Goal: Information Seeking & Learning: Check status

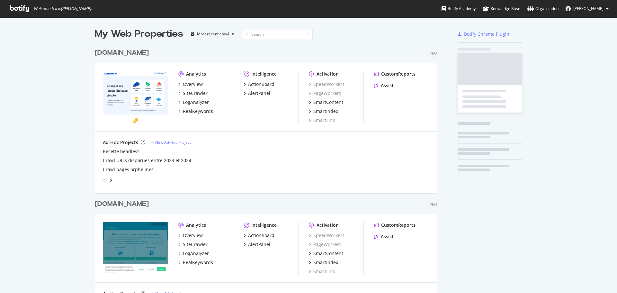
scroll to position [794, 342]
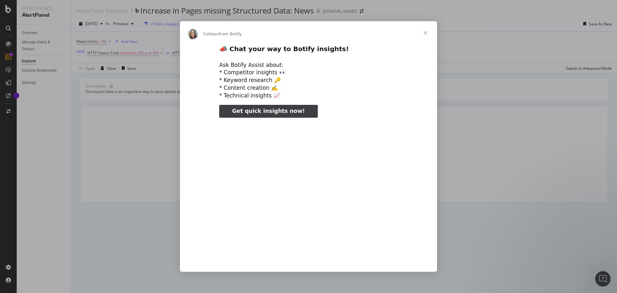
type input "159154"
click at [424, 31] on span "Close" at bounding box center [425, 32] width 23 height 23
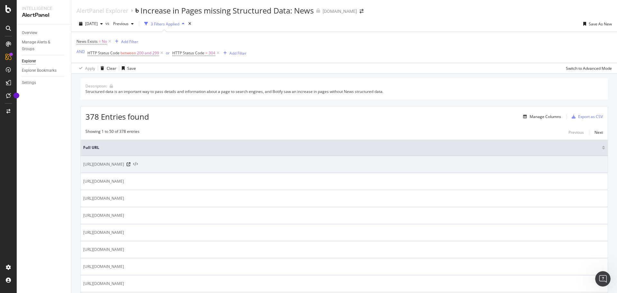
click at [138, 165] on icon at bounding box center [135, 164] width 5 height 4
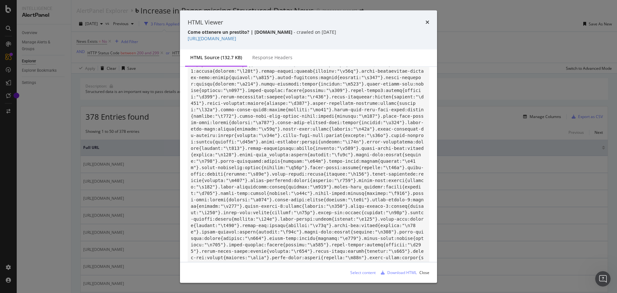
drag, startPoint x: 363, startPoint y: 107, endPoint x: 383, endPoint y: 170, distance: 66.0
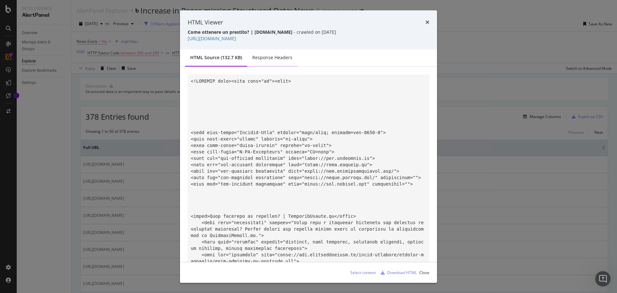
click at [285, 56] on div "Response Headers" at bounding box center [272, 57] width 40 height 6
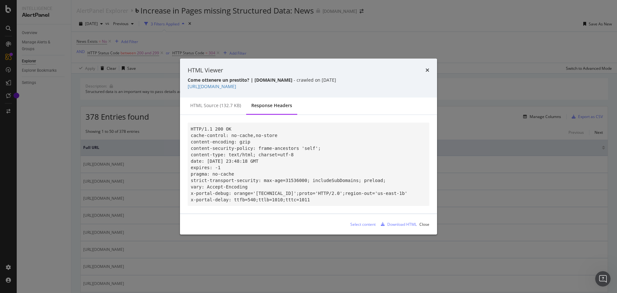
click at [216, 102] on div "HTML source (132.7 KB)" at bounding box center [215, 105] width 51 height 6
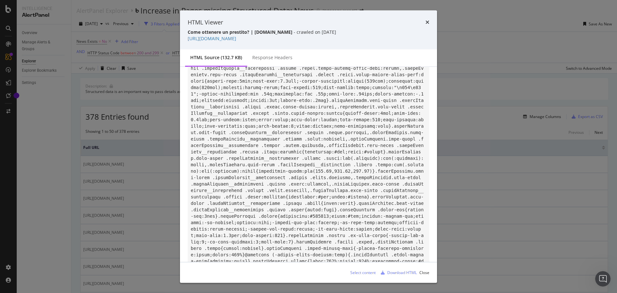
scroll to position [7909, 0]
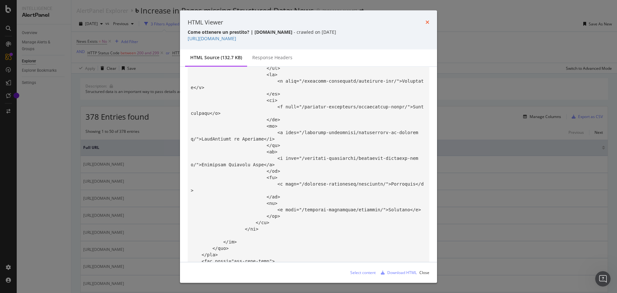
click at [428, 21] on icon "times" at bounding box center [427, 22] width 4 height 5
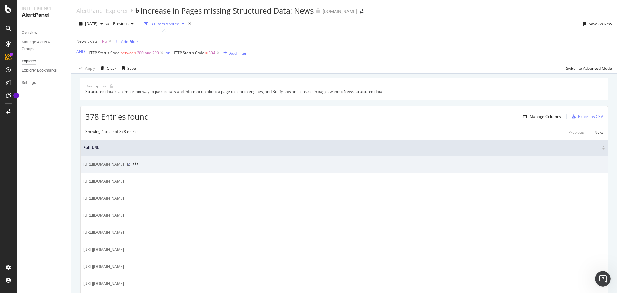
click at [130, 164] on icon at bounding box center [129, 164] width 4 height 4
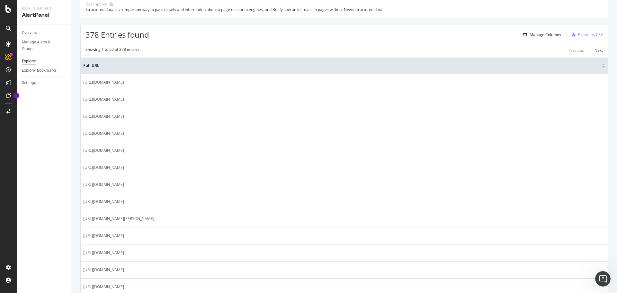
scroll to position [0, 0]
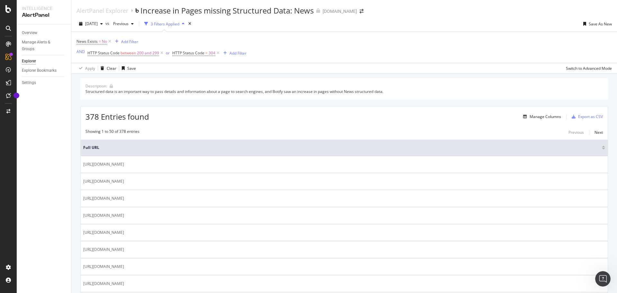
drag, startPoint x: 268, startPoint y: 184, endPoint x: 345, endPoint y: 90, distance: 121.8
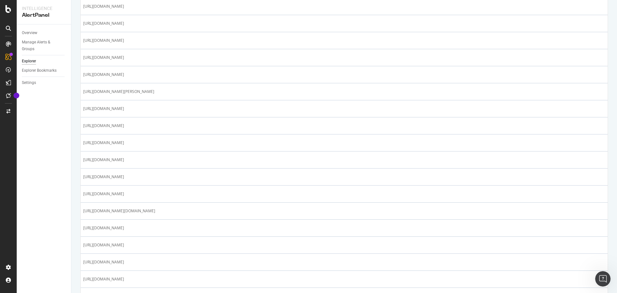
drag, startPoint x: 335, startPoint y: 97, endPoint x: 335, endPoint y: 124, distance: 26.3
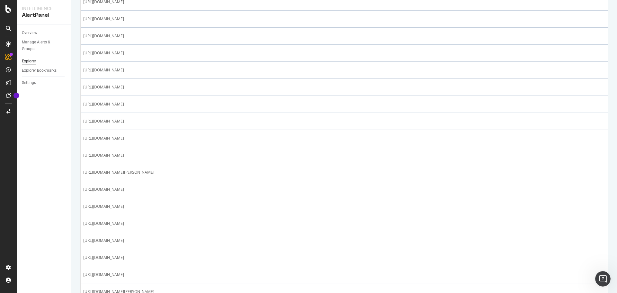
scroll to position [751, 0]
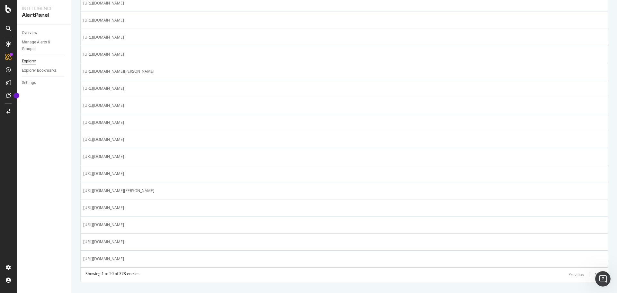
drag, startPoint x: 321, startPoint y: 76, endPoint x: 329, endPoint y: 131, distance: 55.5
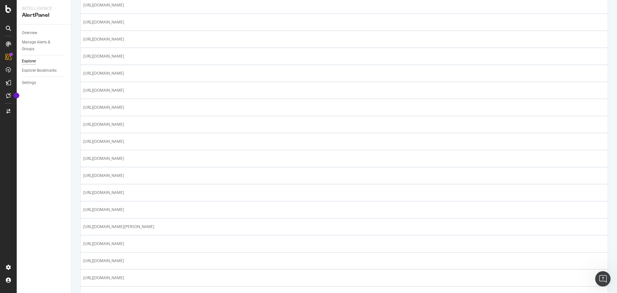
scroll to position [0, 0]
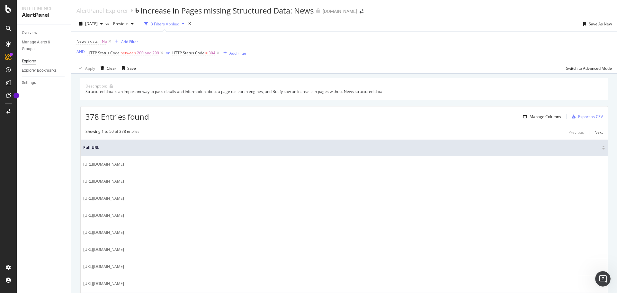
drag, startPoint x: 183, startPoint y: 279, endPoint x: 199, endPoint y: 133, distance: 146.4
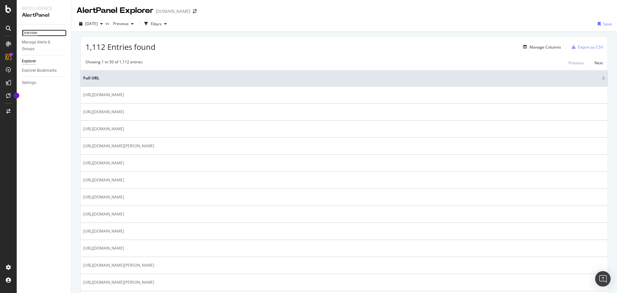
click at [32, 33] on div "Overview" at bounding box center [29, 33] width 15 height 7
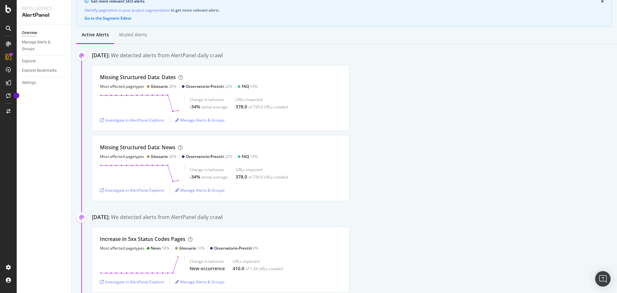
scroll to position [62, 0]
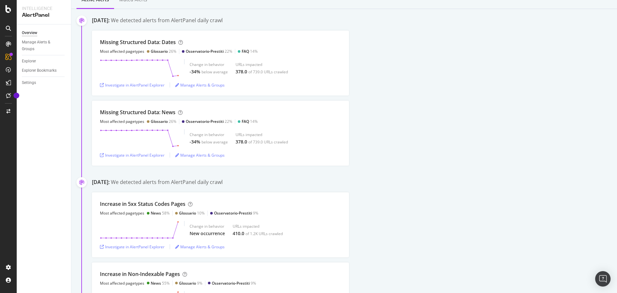
drag, startPoint x: 409, startPoint y: 130, endPoint x: 414, endPoint y: 140, distance: 11.1
click at [102, 244] on icon "button" at bounding box center [102, 245] width 4 height 4
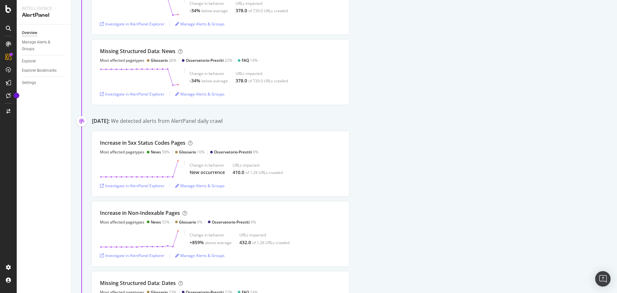
scroll to position [166, 0]
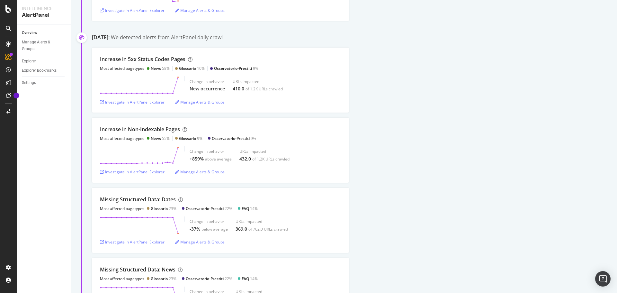
drag, startPoint x: 397, startPoint y: 104, endPoint x: 398, endPoint y: 117, distance: 12.9
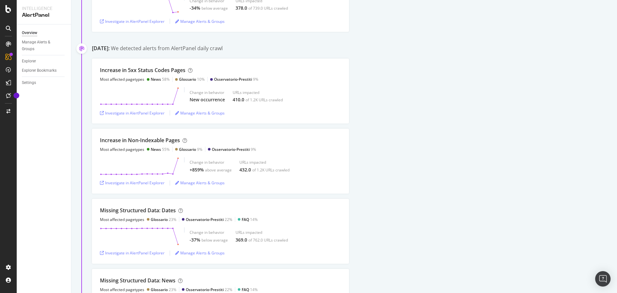
scroll to position [223, 0]
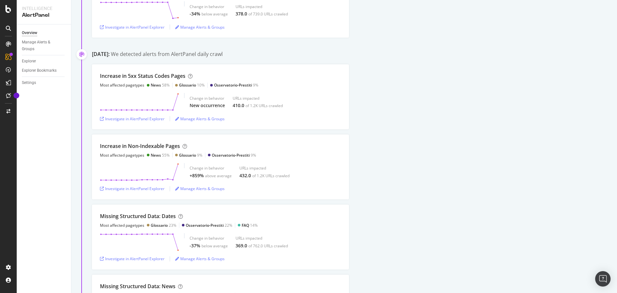
drag, startPoint x: 397, startPoint y: 103, endPoint x: 406, endPoint y: 90, distance: 16.5
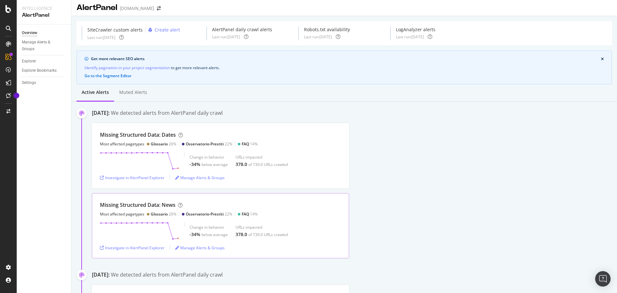
drag, startPoint x: 311, startPoint y: 159, endPoint x: 314, endPoint y: 136, distance: 23.1
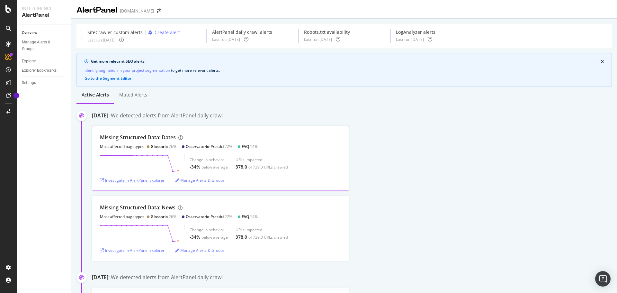
click at [102, 182] on icon "button" at bounding box center [102, 180] width 4 height 4
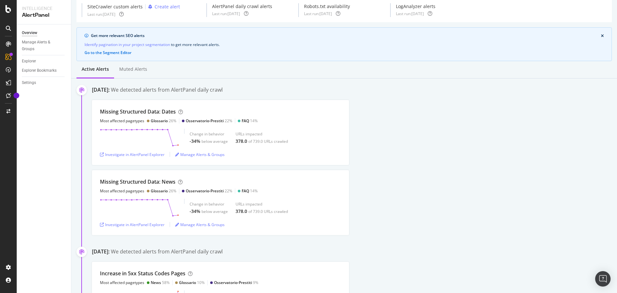
drag, startPoint x: 450, startPoint y: 126, endPoint x: 448, endPoint y: 139, distance: 13.9
click at [102, 225] on icon "button" at bounding box center [102, 224] width 4 height 4
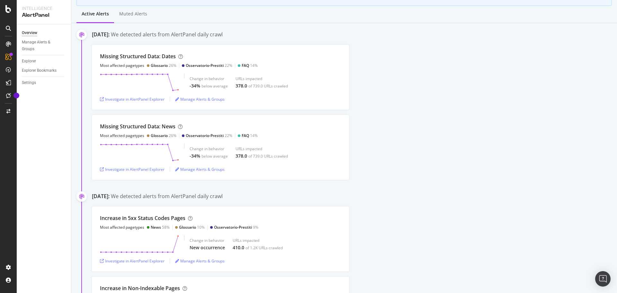
scroll to position [109, 0]
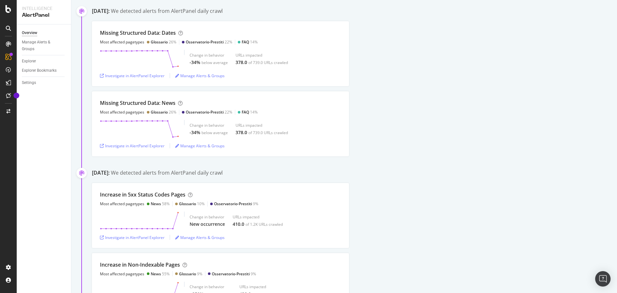
drag, startPoint x: 385, startPoint y: 185, endPoint x: 382, endPoint y: 210, distance: 25.3
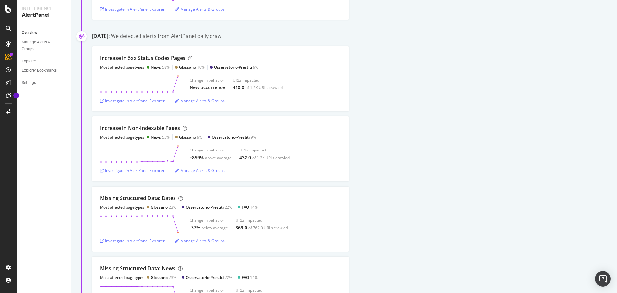
drag, startPoint x: 395, startPoint y: 157, endPoint x: 393, endPoint y: 179, distance: 21.6
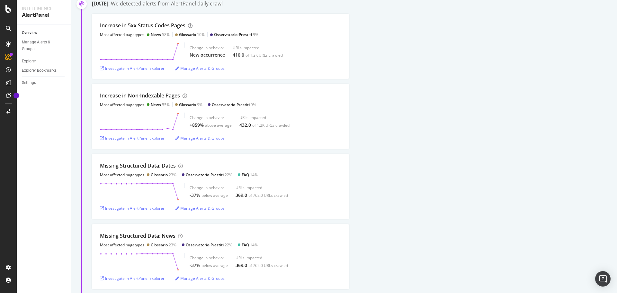
drag, startPoint x: 393, startPoint y: 179, endPoint x: 394, endPoint y: 197, distance: 18.0
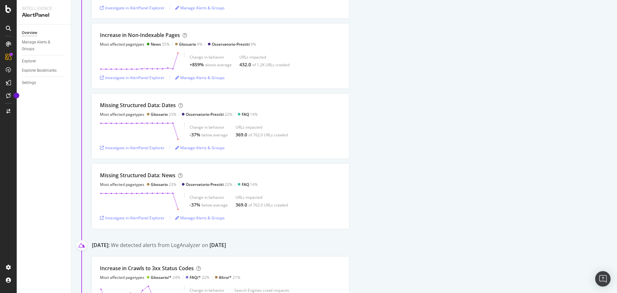
drag, startPoint x: 376, startPoint y: 150, endPoint x: 376, endPoint y: 168, distance: 18.0
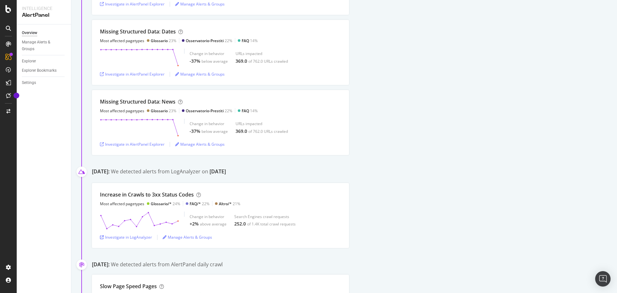
scroll to position [571, 0]
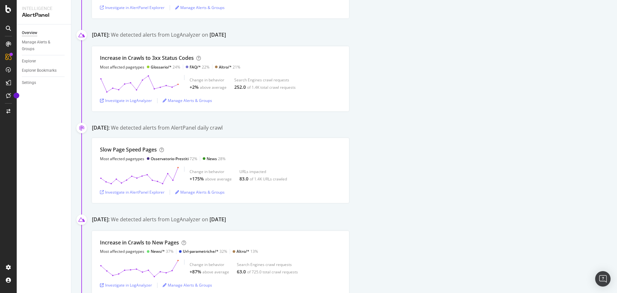
drag, startPoint x: 382, startPoint y: 183, endPoint x: 390, endPoint y: 219, distance: 36.7
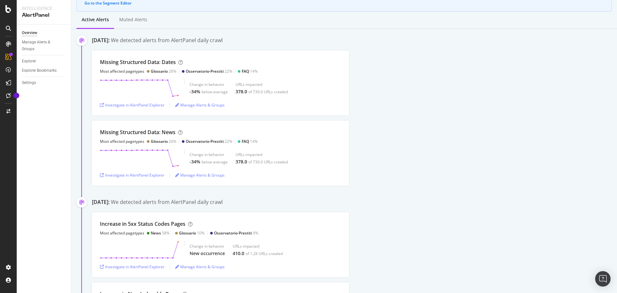
scroll to position [0, 0]
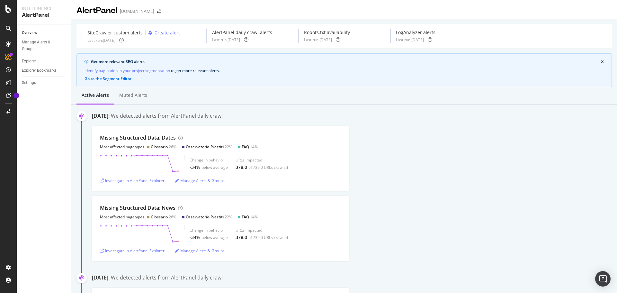
drag, startPoint x: 398, startPoint y: 220, endPoint x: 402, endPoint y: 129, distance: 90.3
click at [157, 10] on icon "arrow-right-arrow-left" at bounding box center [159, 11] width 4 height 4
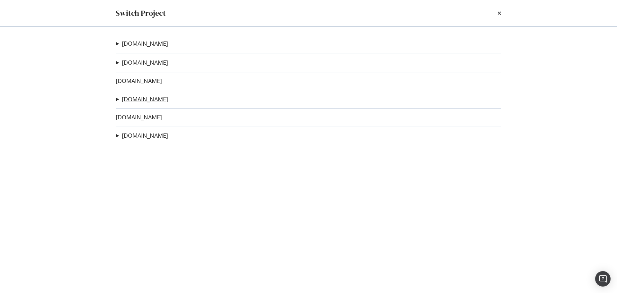
click at [136, 99] on link "Segugio.it" at bounding box center [145, 99] width 46 height 7
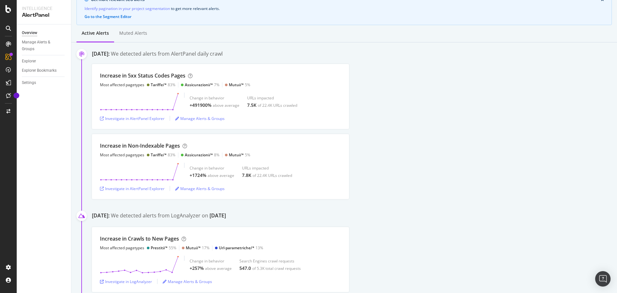
scroll to position [126, 0]
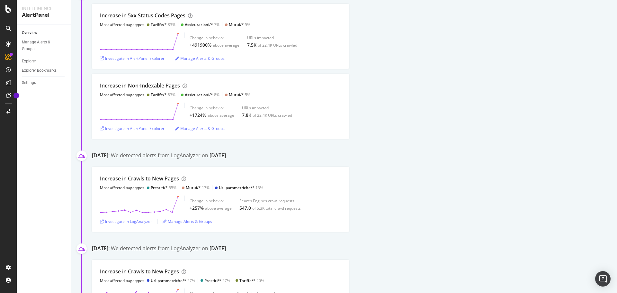
drag, startPoint x: 413, startPoint y: 119, endPoint x: 413, endPoint y: 149, distance: 29.9
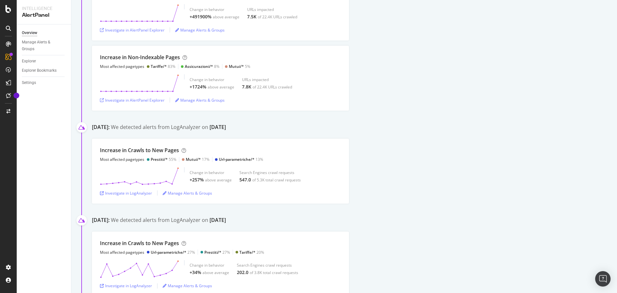
drag, startPoint x: 415, startPoint y: 118, endPoint x: 411, endPoint y: 152, distance: 33.8
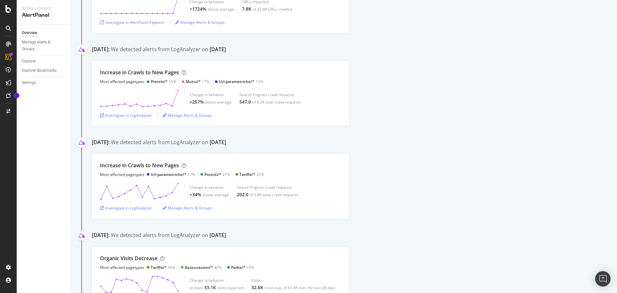
drag, startPoint x: 407, startPoint y: 179, endPoint x: 405, endPoint y: 242, distance: 63.3
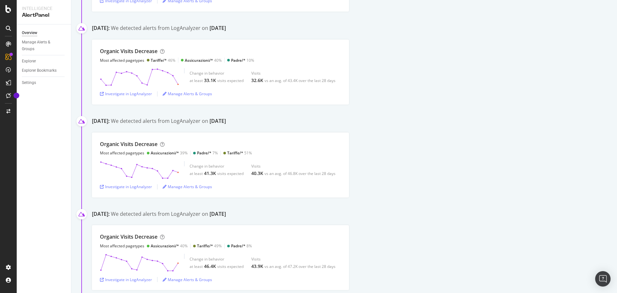
scroll to position [0, 0]
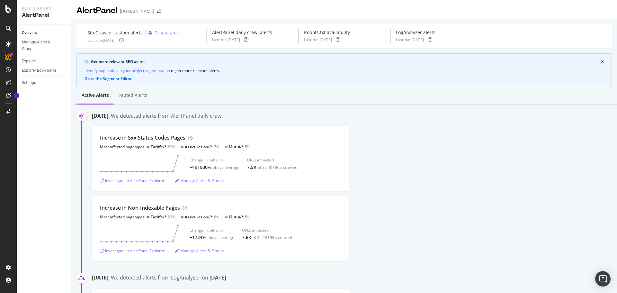
drag, startPoint x: 410, startPoint y: 247, endPoint x: 399, endPoint y: 87, distance: 161.0
click at [154, 11] on span at bounding box center [158, 11] width 9 height 4
click at [157, 11] on icon "arrow-right-arrow-left" at bounding box center [159, 11] width 4 height 4
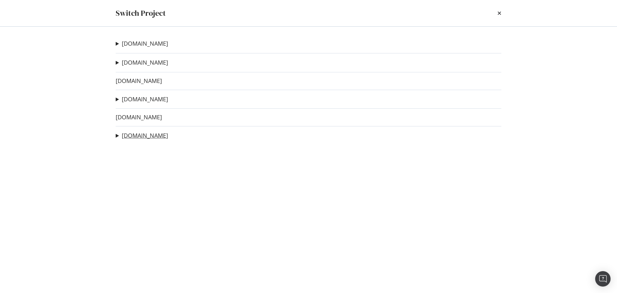
click at [131, 136] on link "[DOMAIN_NAME]" at bounding box center [145, 135] width 46 height 7
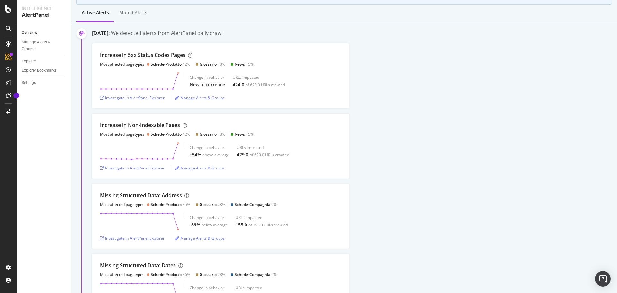
drag, startPoint x: 398, startPoint y: 121, endPoint x: 402, endPoint y: 139, distance: 18.2
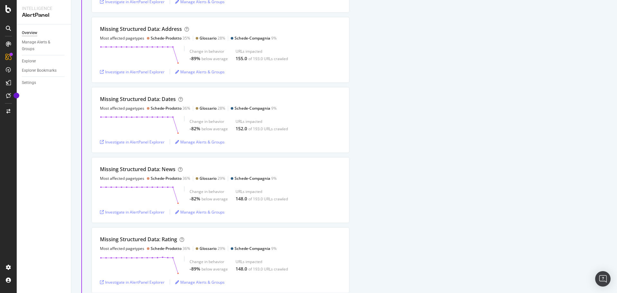
drag, startPoint x: 422, startPoint y: 154, endPoint x: 423, endPoint y: 184, distance: 29.9
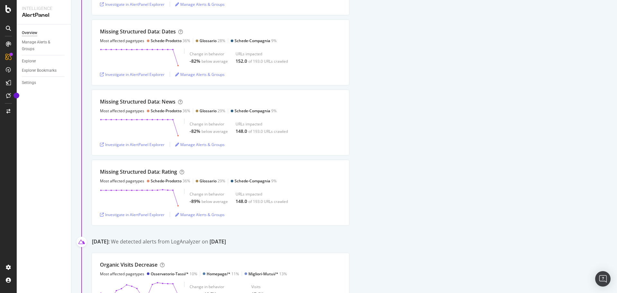
drag, startPoint x: 423, startPoint y: 179, endPoint x: 423, endPoint y: 190, distance: 11.2
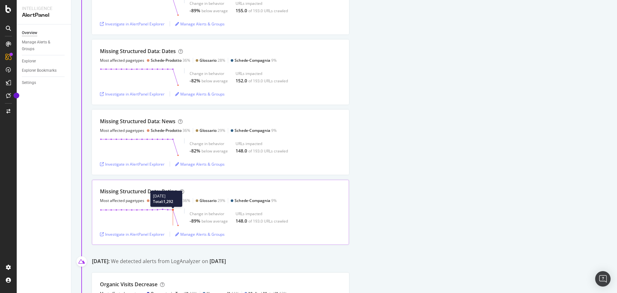
scroll to position [286, 0]
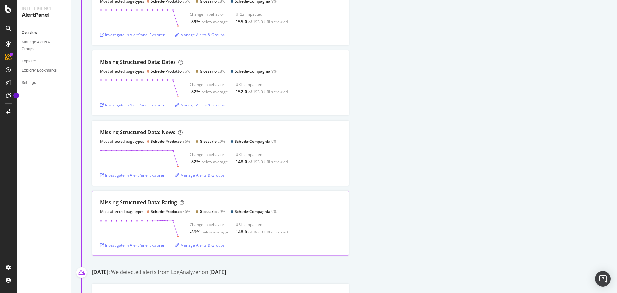
click at [101, 244] on icon "button" at bounding box center [102, 245] width 4 height 4
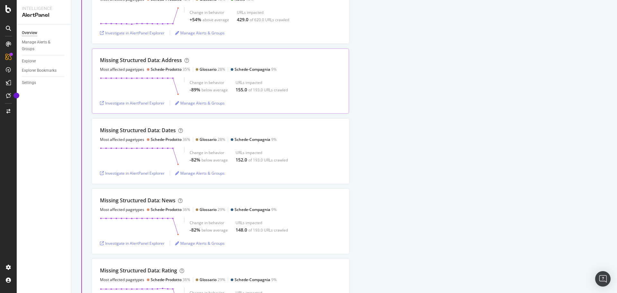
scroll to position [0, 0]
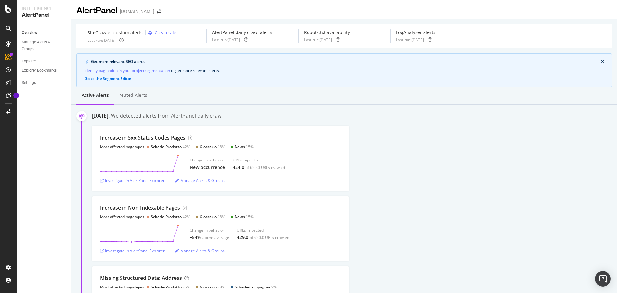
drag, startPoint x: 155, startPoint y: 200, endPoint x: 163, endPoint y: 124, distance: 76.6
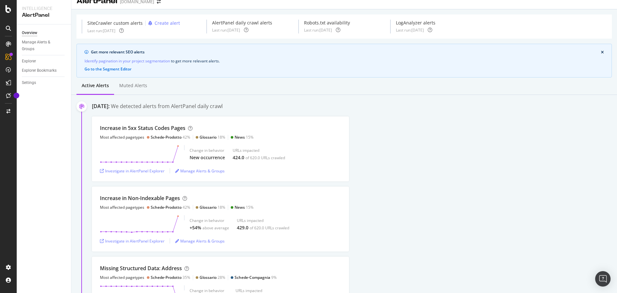
scroll to position [49, 0]
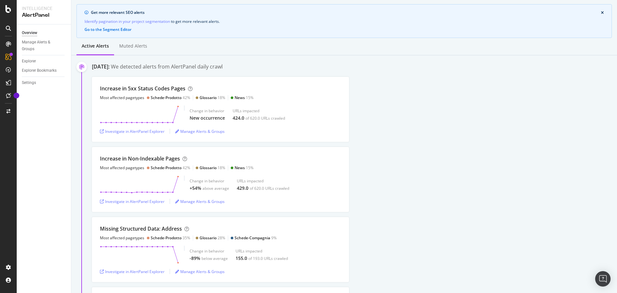
drag, startPoint x: 405, startPoint y: 143, endPoint x: 407, endPoint y: 176, distance: 33.4
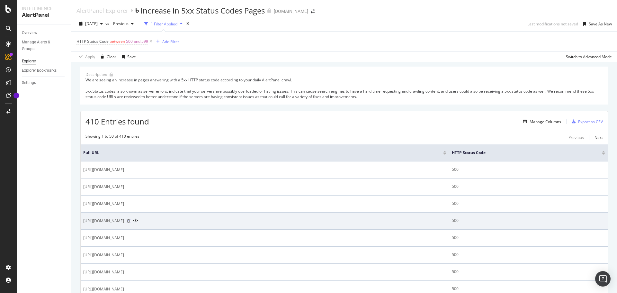
click at [130, 219] on icon at bounding box center [129, 221] width 4 height 4
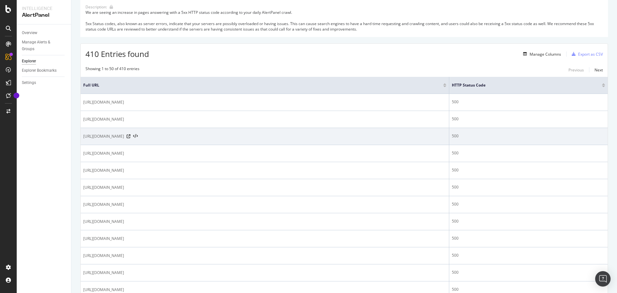
drag, startPoint x: 272, startPoint y: 112, endPoint x: 276, endPoint y: 153, distance: 41.3
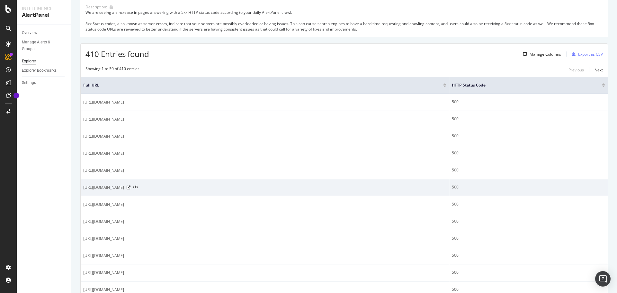
scroll to position [104, 0]
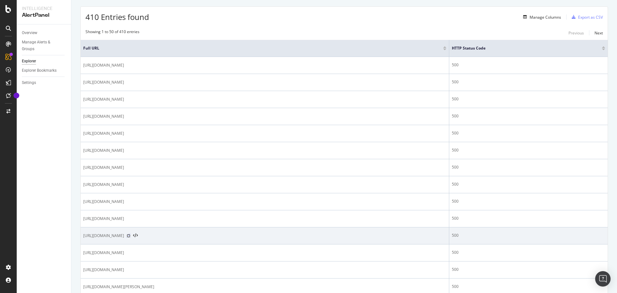
click at [130, 234] on icon at bounding box center [129, 236] width 4 height 4
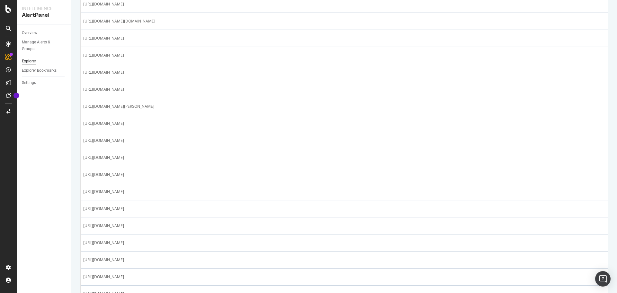
scroll to position [751, 0]
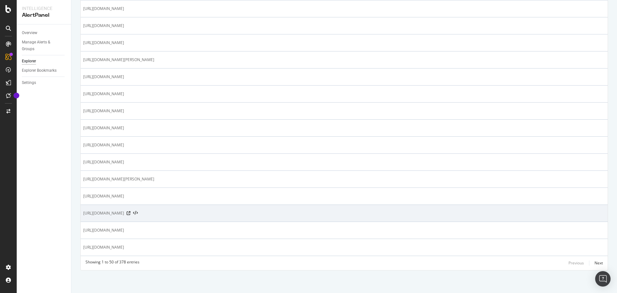
drag, startPoint x: 436, startPoint y: 78, endPoint x: 443, endPoint y: 215, distance: 136.7
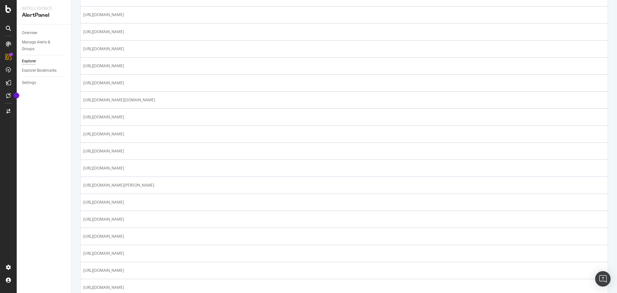
scroll to position [0, 0]
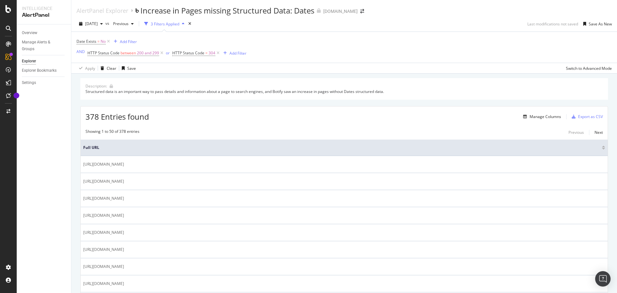
drag, startPoint x: 416, startPoint y: 216, endPoint x: 413, endPoint y: 98, distance: 117.9
drag, startPoint x: 281, startPoint y: 170, endPoint x: 394, endPoint y: 142, distance: 116.1
drag, startPoint x: 262, startPoint y: 55, endPoint x: 255, endPoint y: 13, distance: 42.4
click at [105, 24] on div "button" at bounding box center [102, 24] width 8 height 4
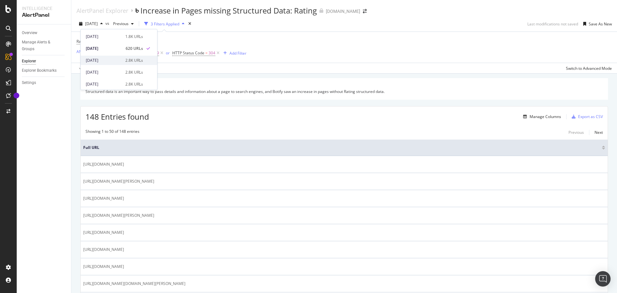
click at [131, 59] on div "2.8K URLs" at bounding box center [134, 61] width 18 height 6
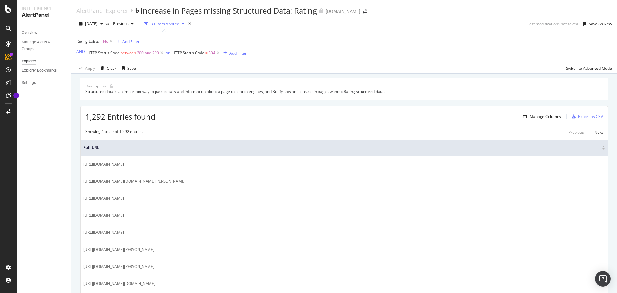
drag, startPoint x: 357, startPoint y: 112, endPoint x: 357, endPoint y: 74, distance: 38.9
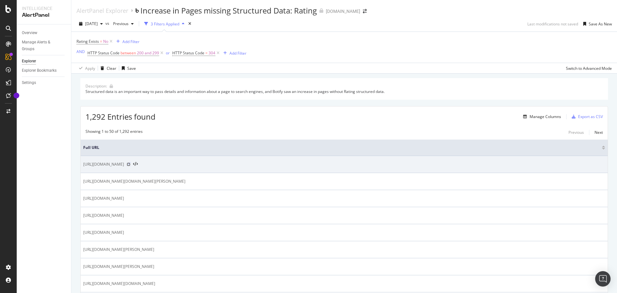
click at [130, 165] on icon at bounding box center [129, 164] width 4 height 4
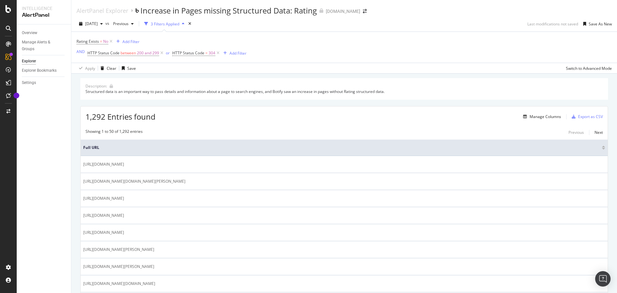
click at [602, 148] on div at bounding box center [603, 149] width 3 height 2
click at [98, 25] on span "[DATE]" at bounding box center [91, 23] width 13 height 5
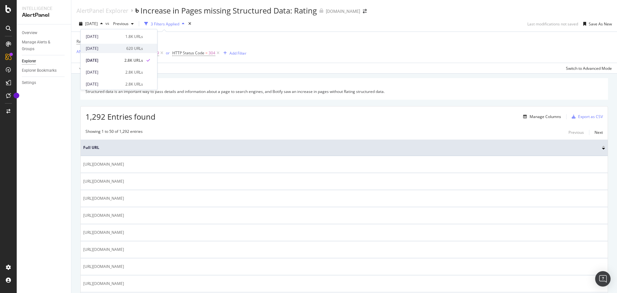
click at [104, 49] on div "[DATE]" at bounding box center [104, 49] width 37 height 6
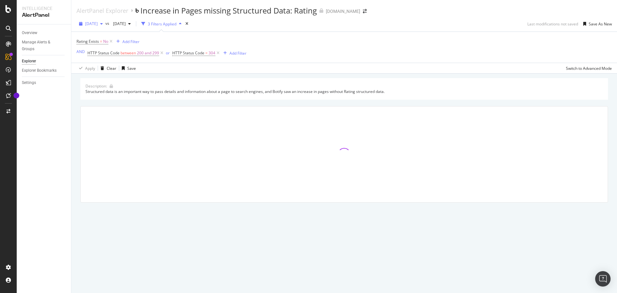
click at [98, 21] on span "[DATE]" at bounding box center [91, 23] width 13 height 5
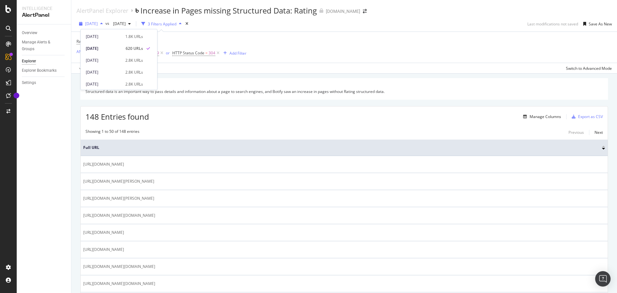
click at [98, 21] on span "[DATE]" at bounding box center [91, 23] width 13 height 5
click at [96, 40] on span "Rating Exists" at bounding box center [87, 41] width 22 height 5
click at [88, 68] on icon at bounding box center [89, 68] width 4 height 4
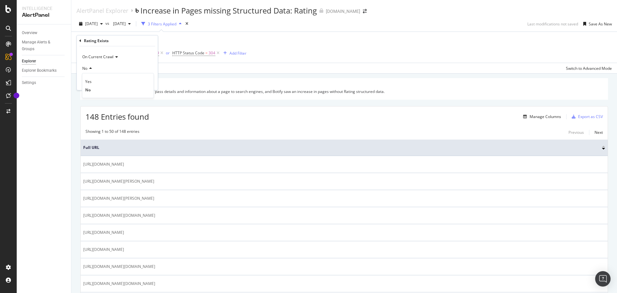
click at [88, 68] on icon at bounding box center [89, 68] width 4 height 4
click at [104, 55] on span "On Current Crawl" at bounding box center [97, 56] width 31 height 5
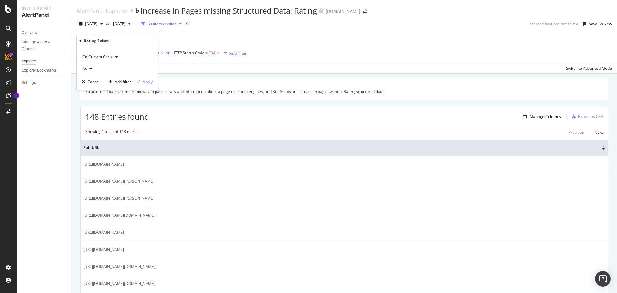
click at [91, 67] on icon at bounding box center [89, 68] width 4 height 4
click at [93, 82] on div "Yes" at bounding box center [118, 81] width 69 height 8
click at [141, 80] on div "button" at bounding box center [138, 82] width 9 height 4
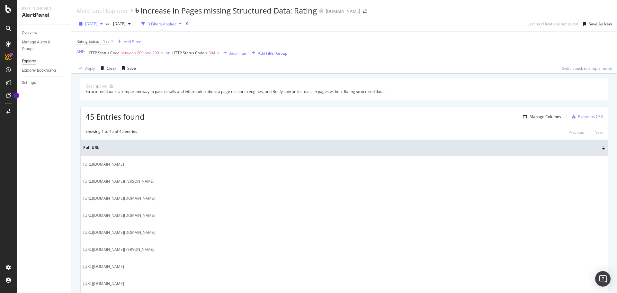
click at [98, 25] on span "[DATE]" at bounding box center [91, 23] width 13 height 5
drag, startPoint x: 214, startPoint y: 90, endPoint x: 214, endPoint y: 59, distance: 30.8
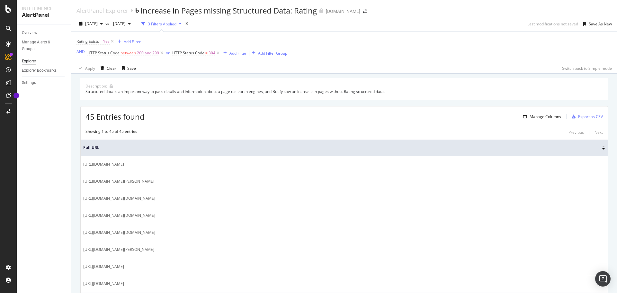
drag, startPoint x: 382, startPoint y: 197, endPoint x: 421, endPoint y: 40, distance: 161.9
